Goal: Navigation & Orientation: Find specific page/section

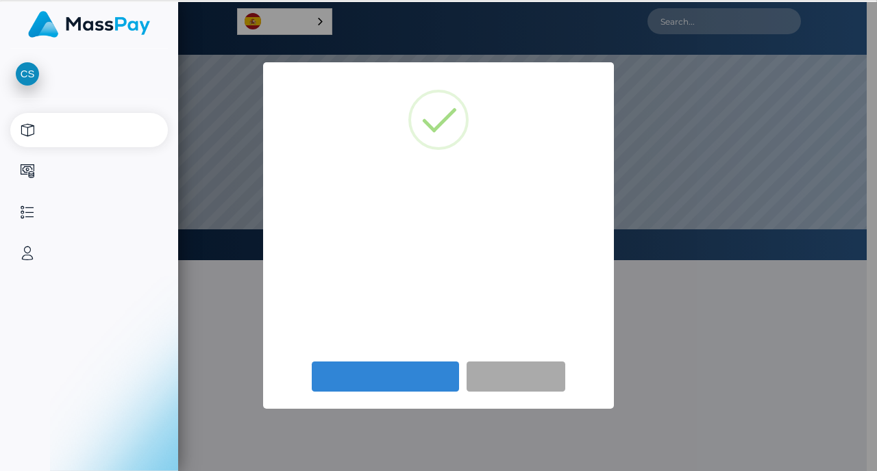
select select
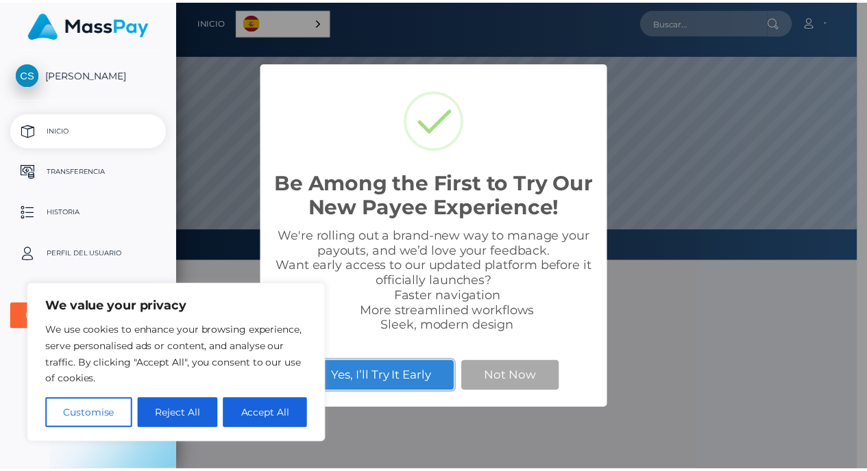
scroll to position [260, 688]
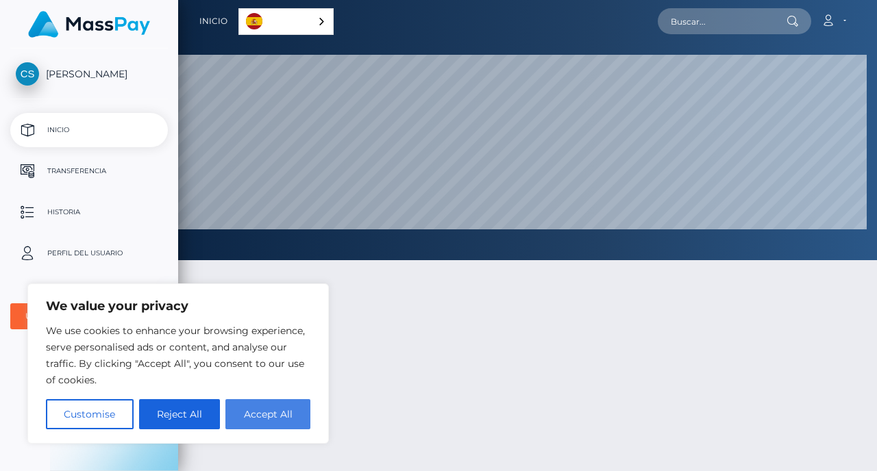
click at [265, 424] on button "Accept All" at bounding box center [267, 414] width 85 height 30
checkbox input "true"
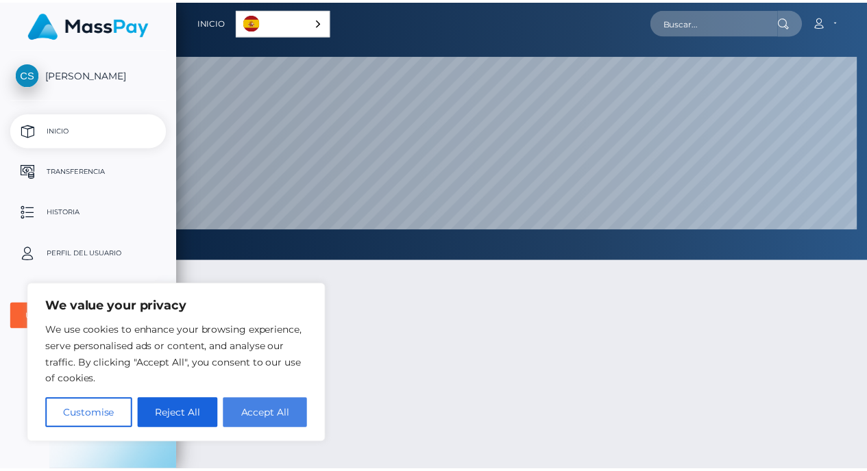
scroll to position [684744, 684316]
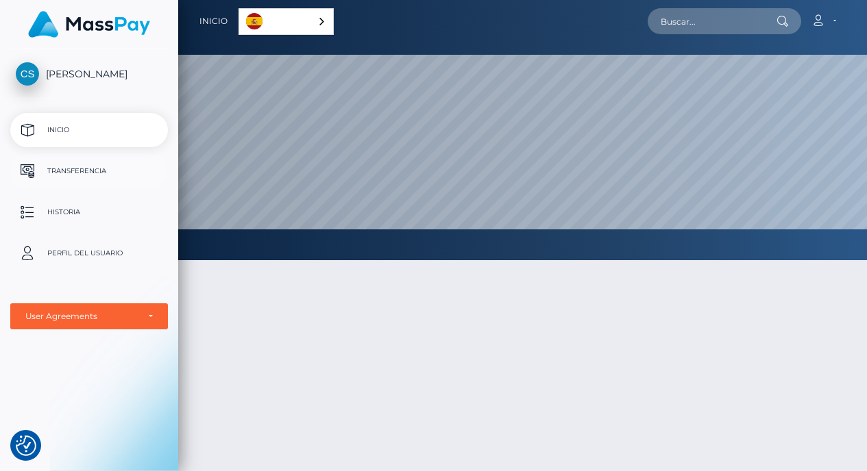
click at [85, 169] on p "Transferencia" at bounding box center [89, 171] width 147 height 21
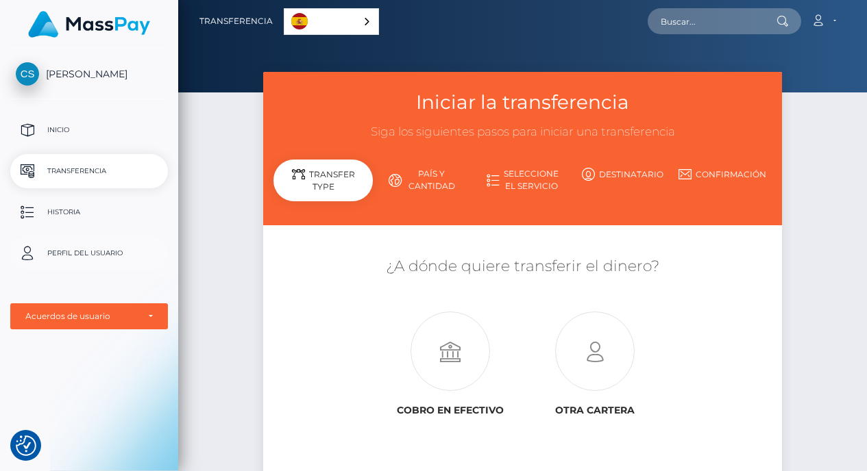
click at [79, 251] on p "Perfil del usuario" at bounding box center [89, 253] width 147 height 21
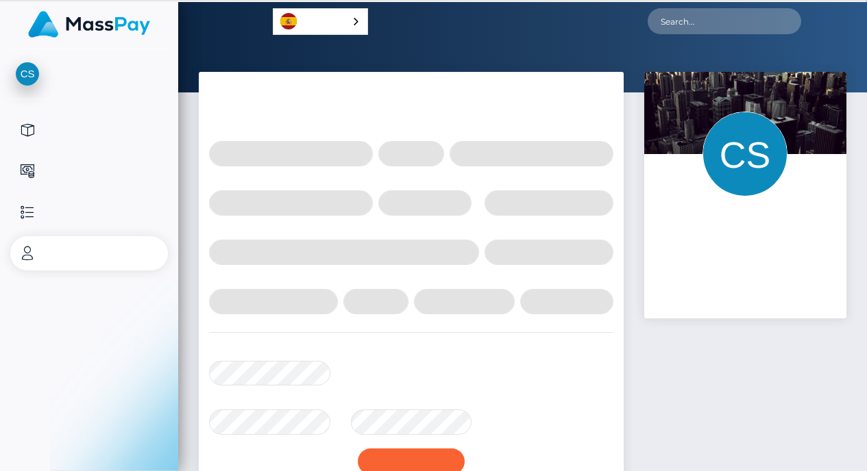
select select
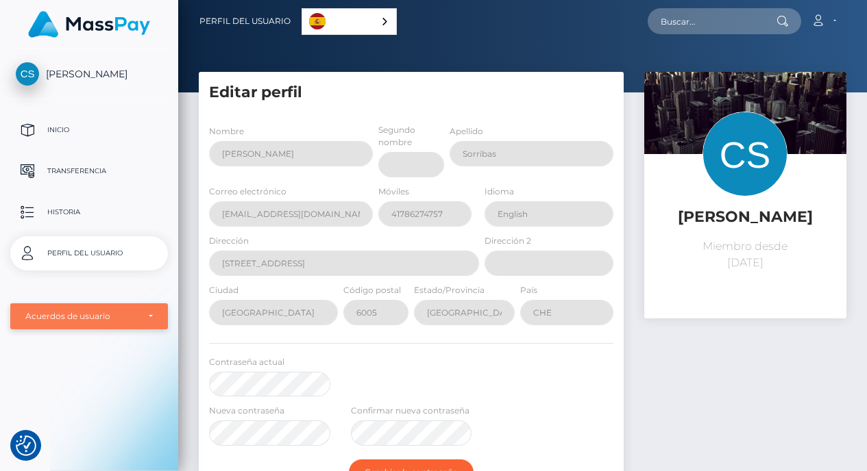
click at [134, 314] on div "Acuerdos de usuario" at bounding box center [81, 316] width 112 height 11
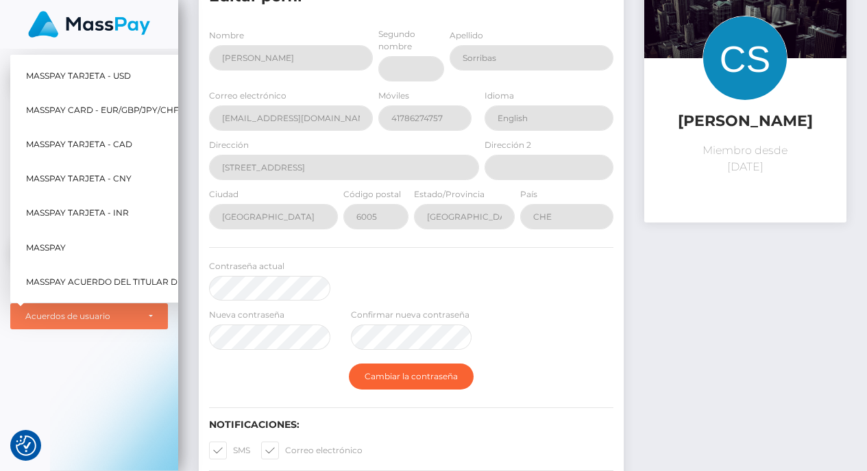
scroll to position [86, 0]
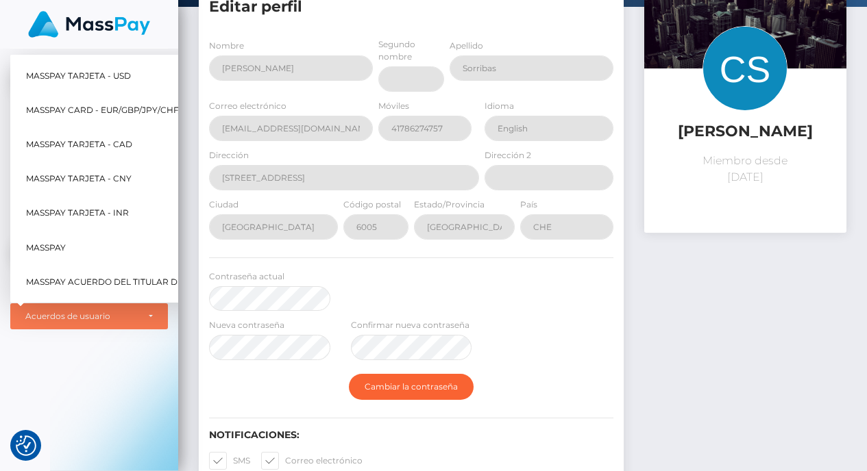
click at [86, 378] on div "[PERSON_NAME] Inicio Transferencia Historia Perfil del usuario MassPay Tarjeta …" at bounding box center [89, 259] width 178 height 420
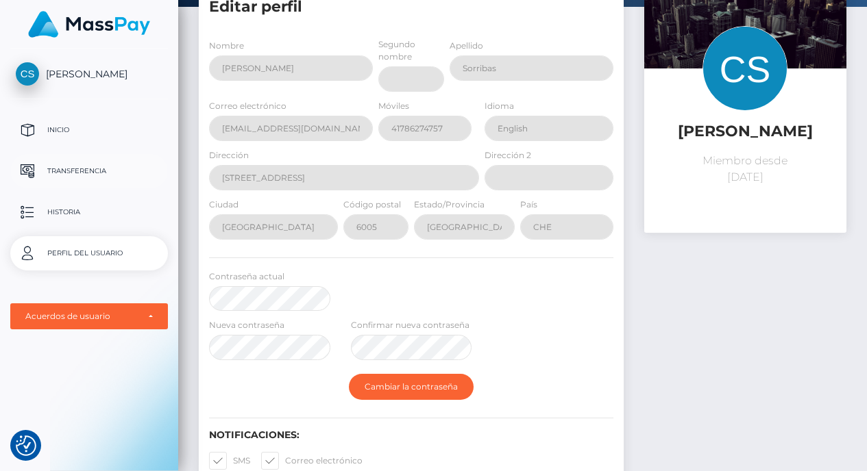
click at [90, 166] on p "Transferencia" at bounding box center [89, 171] width 147 height 21
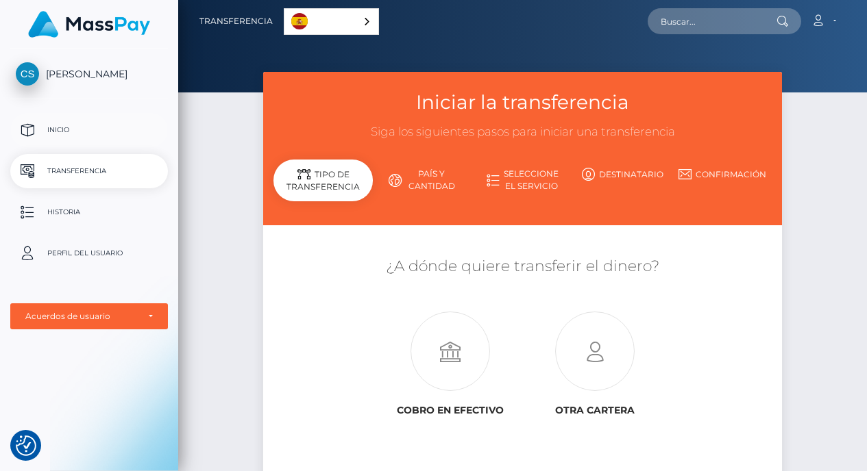
click at [63, 123] on p "Inicio" at bounding box center [89, 130] width 147 height 21
